Goal: Check status

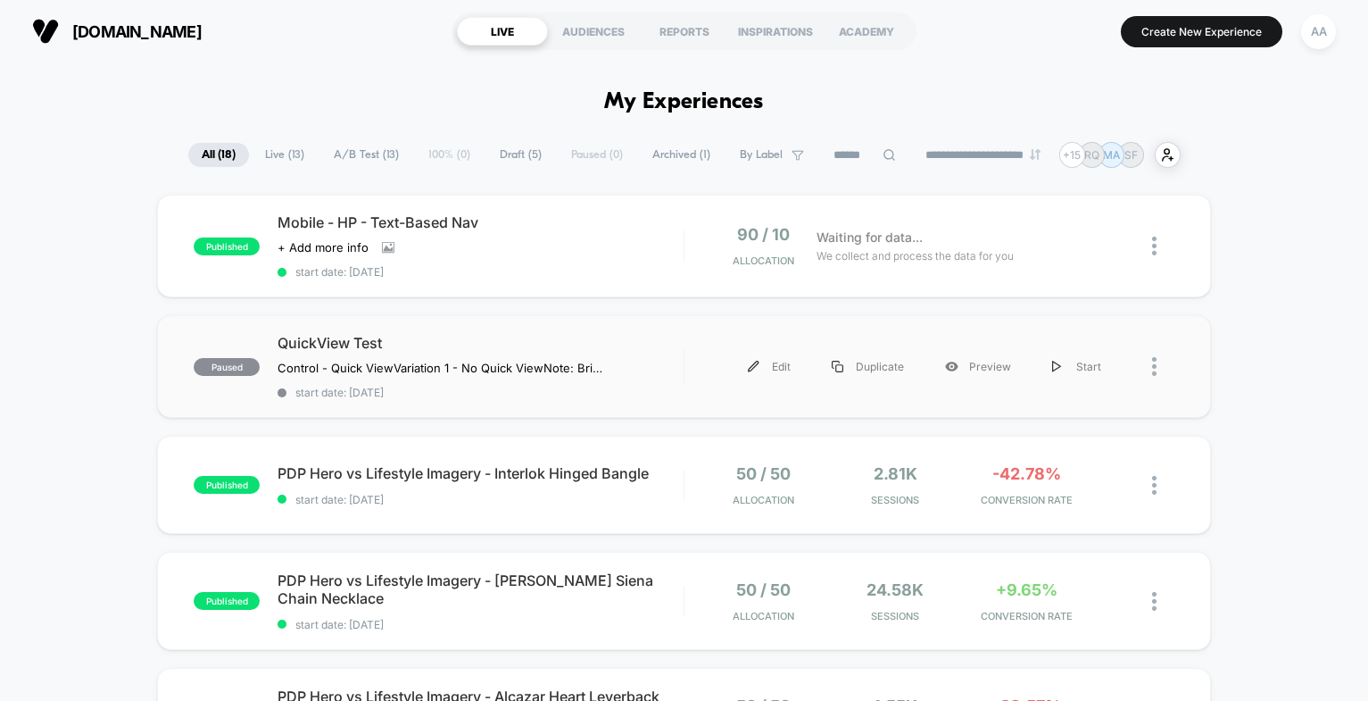
click at [1158, 365] on div at bounding box center [1163, 366] width 22 height 40
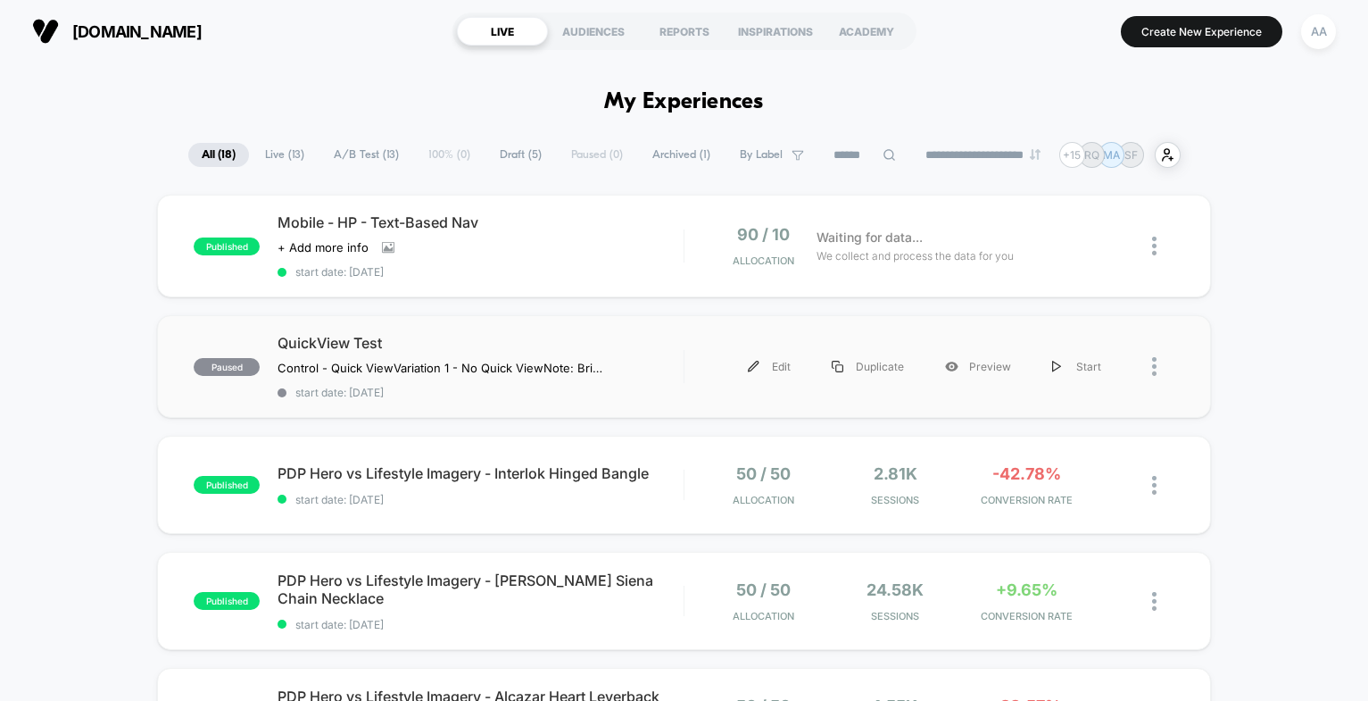
click at [1169, 334] on div "paused QuickView Test Control - Quick View Variation 1 - No Quick View Note: Br…" at bounding box center [683, 366] width 1053 height 103
